Goal: Find specific fact: Find specific fact

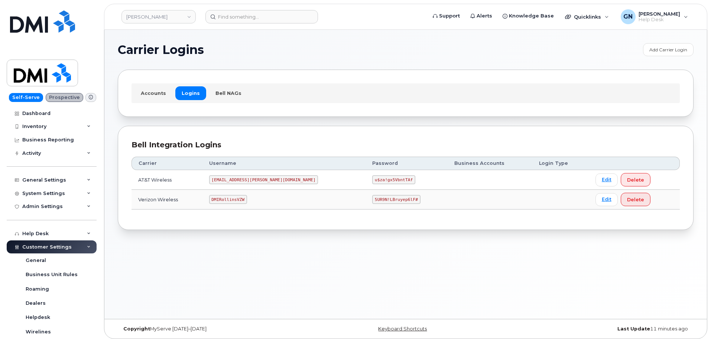
click at [243, 199] on code "DMIRollinsVZW" at bounding box center [228, 199] width 38 height 9
copy code "DMIRollinsVZW"
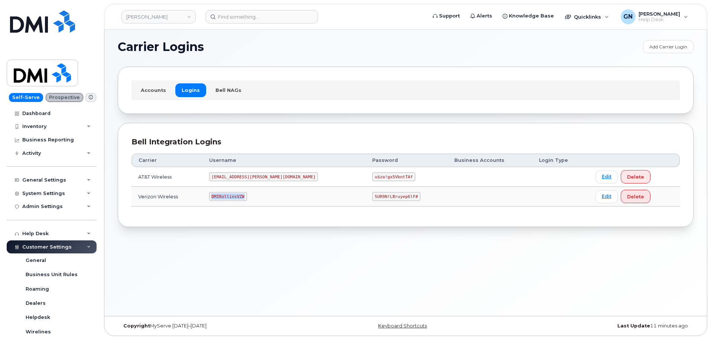
scroll to position [4, 0]
click at [372, 195] on code "5UR9N!LBruyep6lF#" at bounding box center [396, 195] width 48 height 9
copy code "5UR9N!LBruyep6lF#"
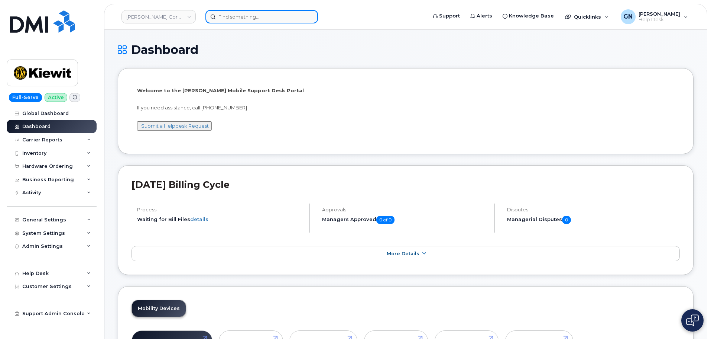
click at [239, 19] on input at bounding box center [262, 16] width 113 height 13
paste input "8642709211"
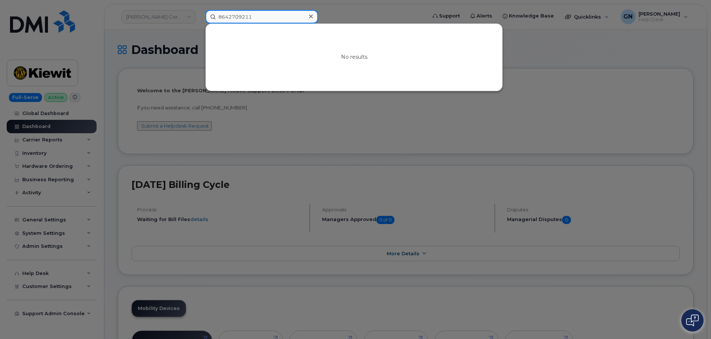
type input "8642709211"
click at [310, 16] on icon at bounding box center [311, 16] width 4 height 6
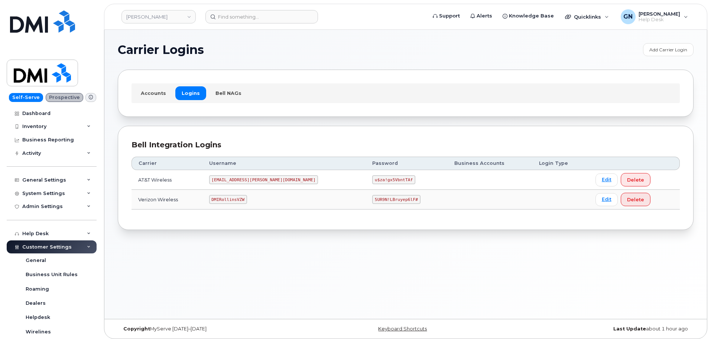
click at [238, 198] on code "DMIRollinsVZW" at bounding box center [228, 199] width 38 height 9
copy code "DMIRollinsVZW"
click at [372, 200] on code "5UR9N!LBruyep6lF#" at bounding box center [396, 199] width 48 height 9
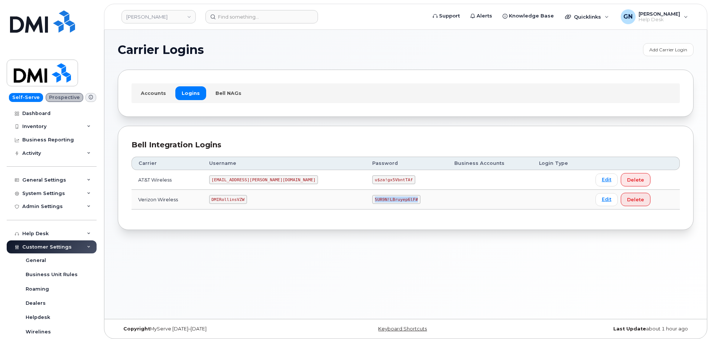
click at [372, 200] on code "5UR9N!LBruyep6lF#" at bounding box center [396, 199] width 48 height 9
copy code "5UR9N!LBruyep6lF#"
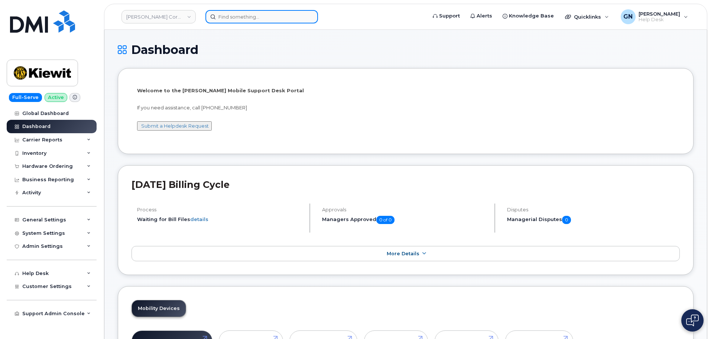
paste input "297733"
drag, startPoint x: 232, startPoint y: 18, endPoint x: 227, endPoint y: 21, distance: 6.2
click at [233, 19] on input at bounding box center [262, 16] width 113 height 13
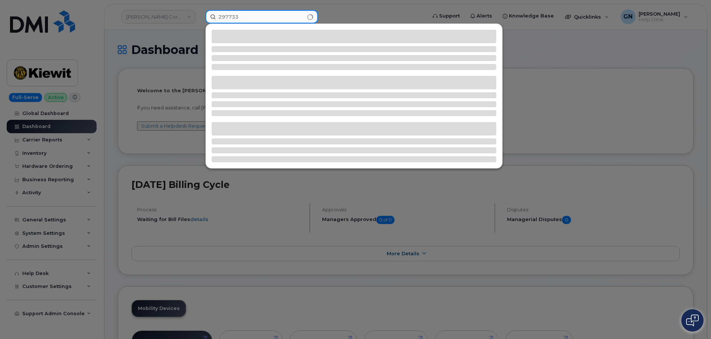
type input "297733"
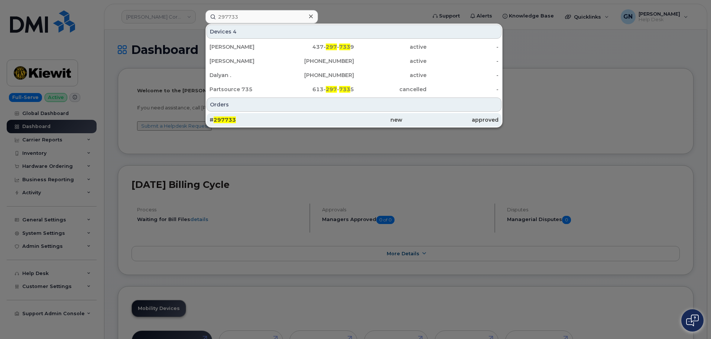
click at [279, 119] on div "# 297733" at bounding box center [258, 119] width 96 height 7
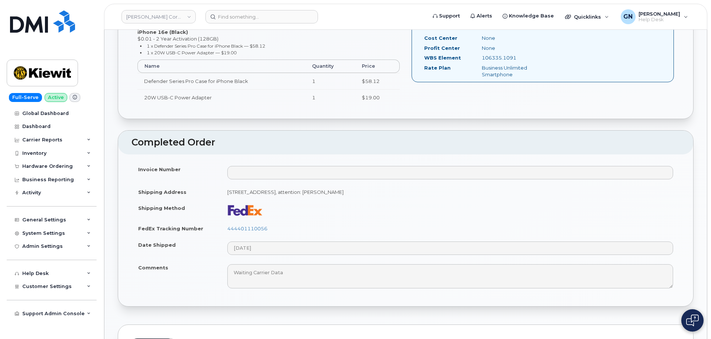
scroll to position [335, 0]
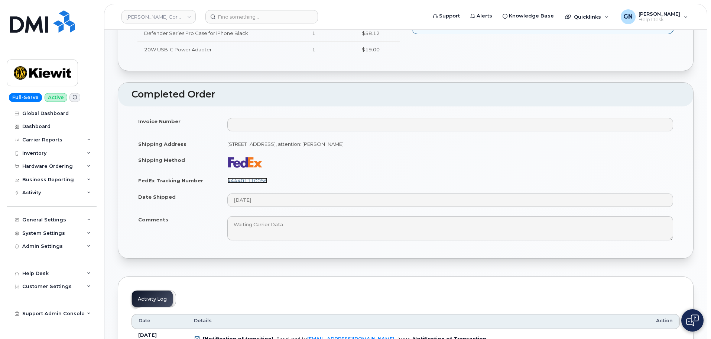
click at [261, 180] on link "444401110056" at bounding box center [247, 180] width 40 height 6
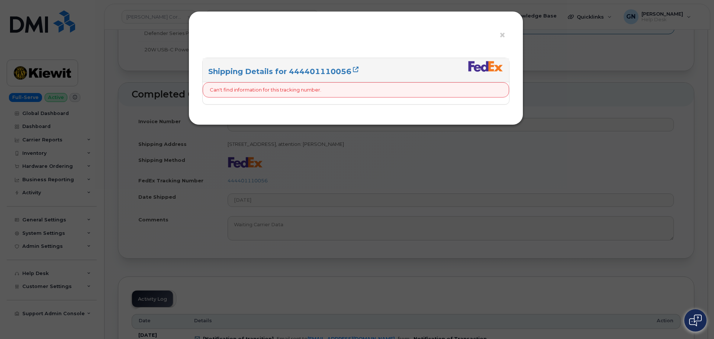
click at [282, 135] on div "× Shipping Details for 444401110056 Can't find information for this tracking nu…" at bounding box center [357, 169] width 714 height 339
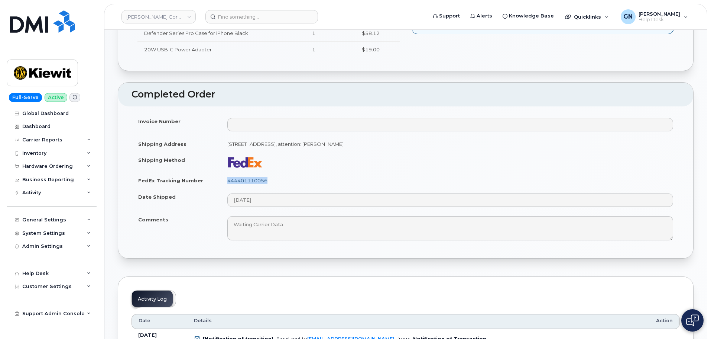
drag, startPoint x: 275, startPoint y: 181, endPoint x: 228, endPoint y: 180, distance: 46.9
click at [228, 180] on td "444401110056" at bounding box center [450, 180] width 459 height 16
copy link "444401110056"
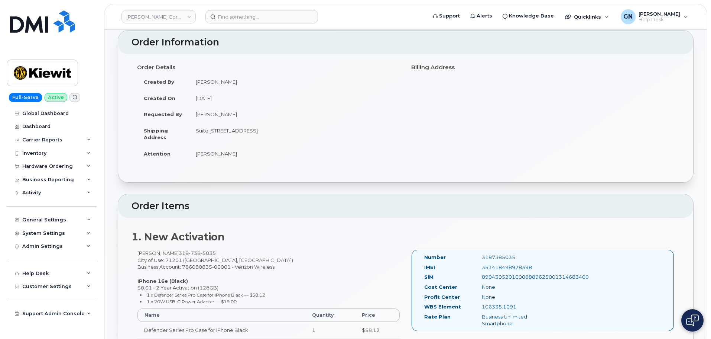
scroll to position [37, 0]
click at [48, 74] on img at bounding box center [42, 73] width 57 height 22
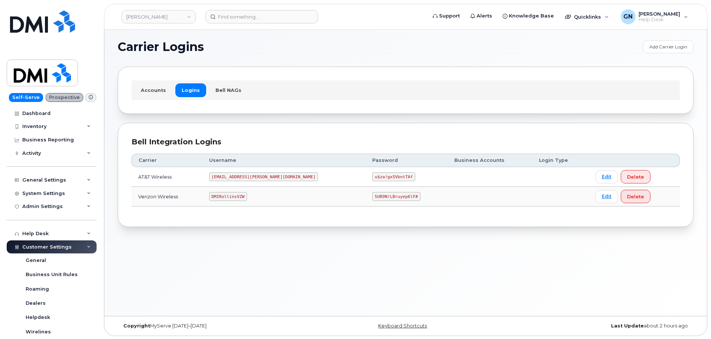
scroll to position [4, 0]
click at [247, 175] on code "[EMAIL_ADDRESS][PERSON_NAME][DOMAIN_NAME]" at bounding box center [263, 175] width 109 height 9
click at [246, 175] on code "[EMAIL_ADDRESS][PERSON_NAME][DOMAIN_NAME]" at bounding box center [263, 175] width 109 height 9
copy code "[EMAIL_ADDRESS][PERSON_NAME][DOMAIN_NAME]"
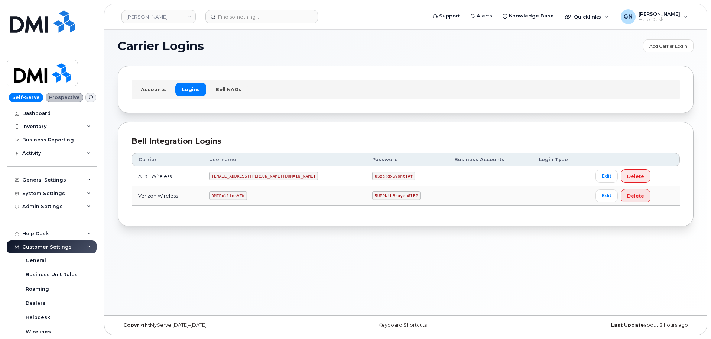
click at [372, 173] on code "u$za!gx5VbntTAf" at bounding box center [393, 175] width 43 height 9
copy code "u$za!gx5VbntTAf"
